Goal: Transaction & Acquisition: Purchase product/service

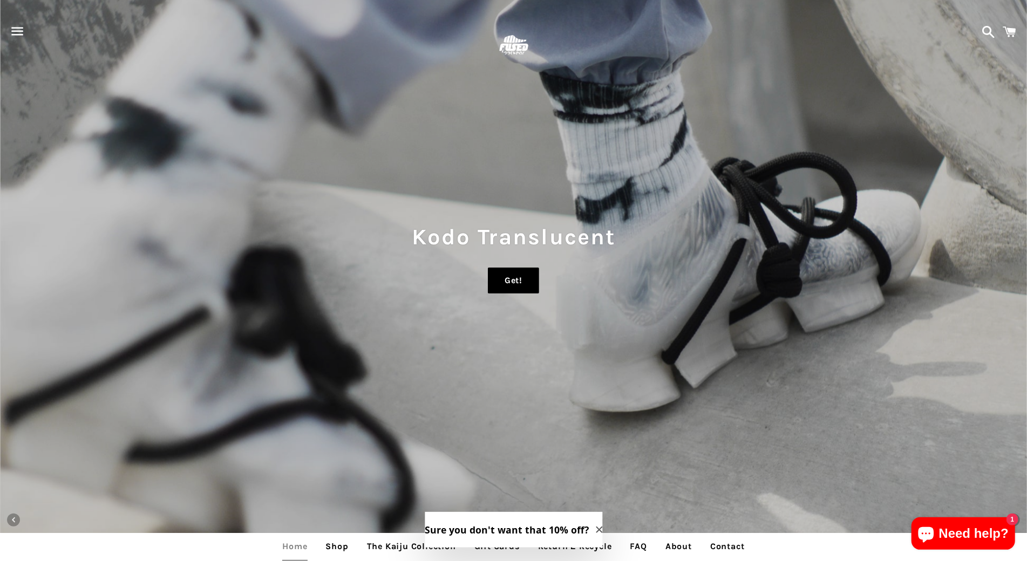
click at [505, 284] on link "Get!" at bounding box center [513, 281] width 51 height 26
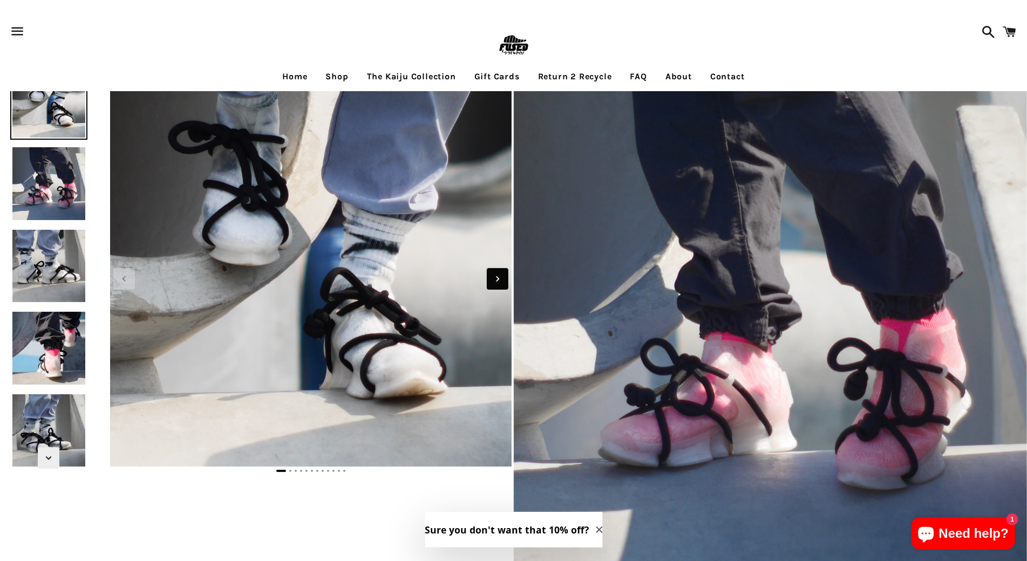
click at [505, 284] on span "Next slide" at bounding box center [498, 279] width 22 height 22
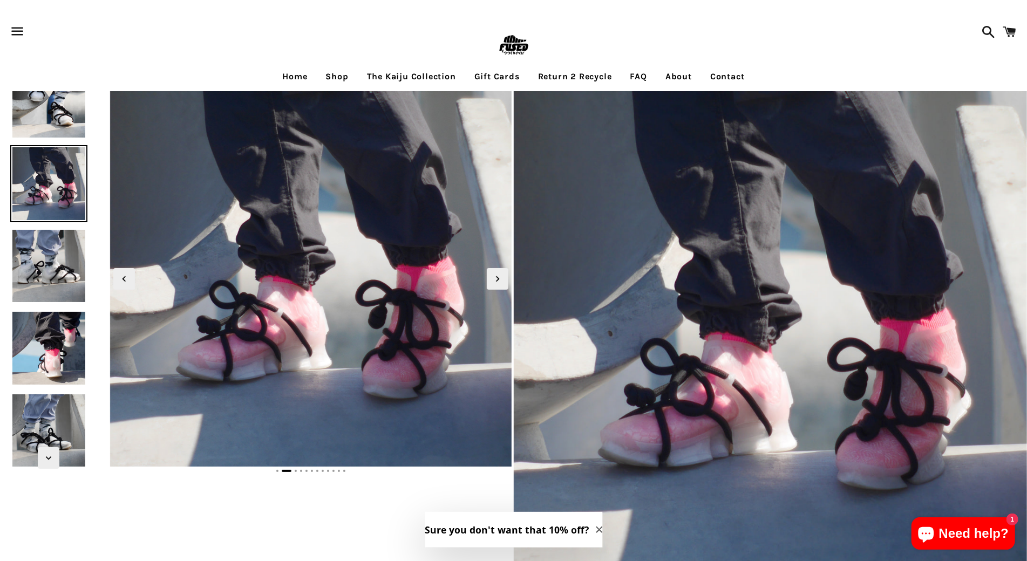
click at [1016, 18] on span at bounding box center [1009, 32] width 24 height 32
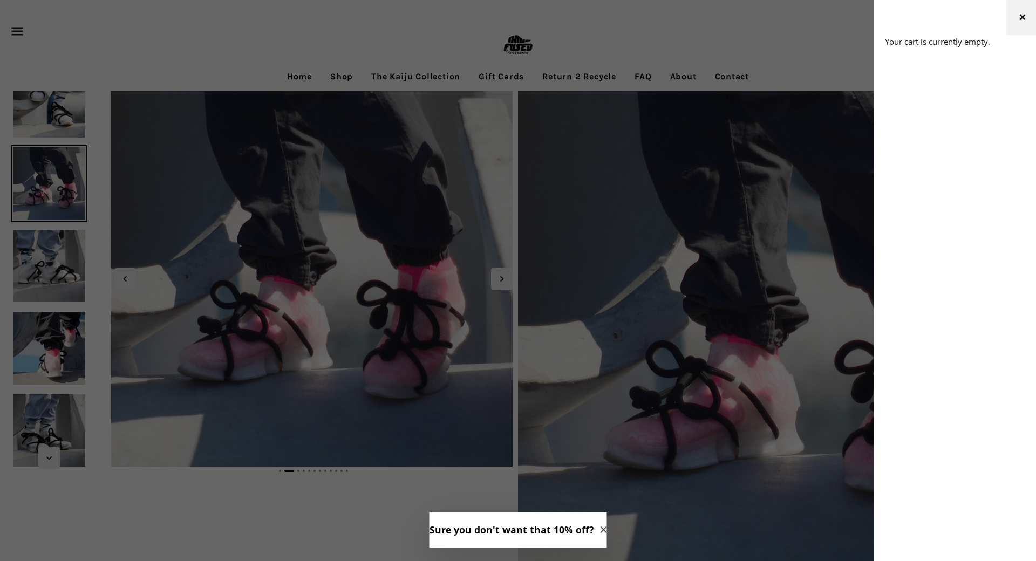
click at [1016, 18] on button "Close cart" at bounding box center [1022, 17] width 32 height 35
